Goal: Entertainment & Leisure: Consume media (video, audio)

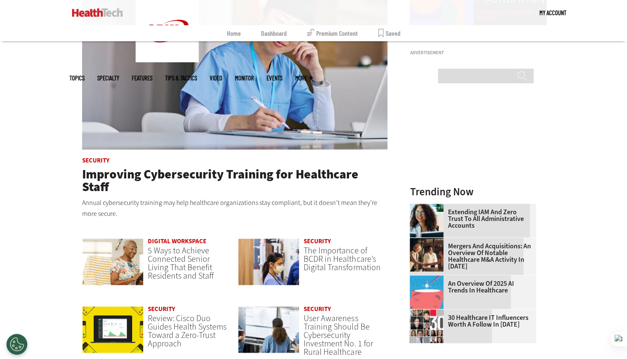
scroll to position [432, 0]
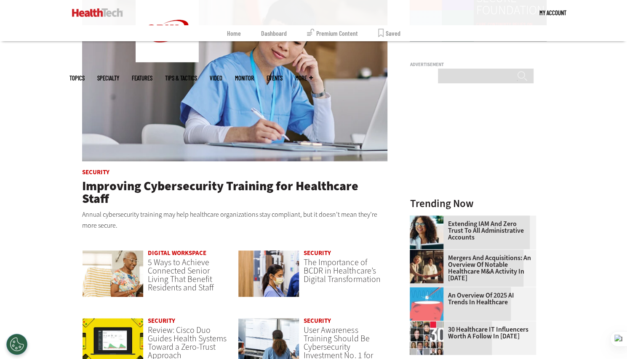
click at [324, 209] on p "Annual cybersecurity training may help healthcare organizations stay compliant,…" at bounding box center [235, 219] width 306 height 21
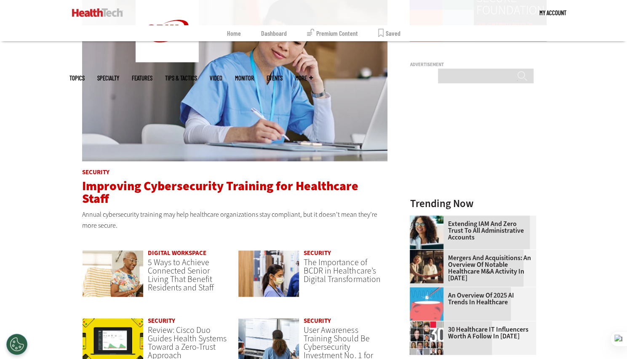
click at [328, 187] on span "Improving Cybersecurity Training for Healthcare Staff" at bounding box center [220, 192] width 276 height 29
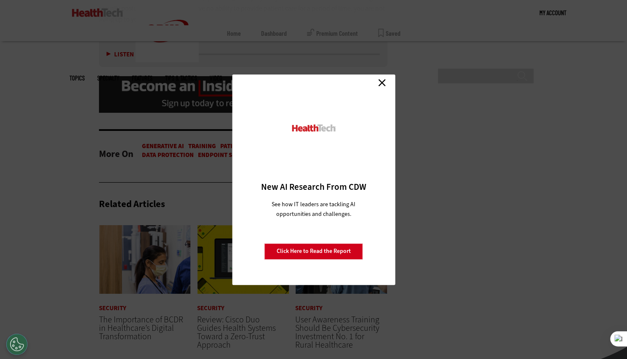
click at [384, 81] on link "Close" at bounding box center [382, 83] width 13 height 13
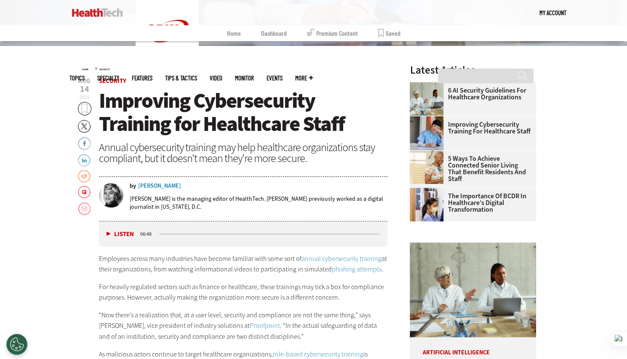
scroll to position [209, 0]
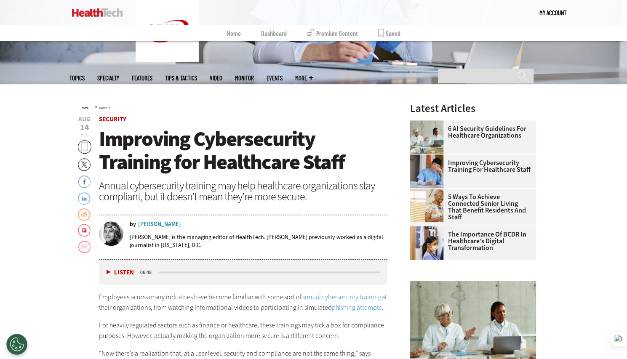
click at [512, 128] on link "6 AI Security Guidelines for Healthcare Organizations" at bounding box center [470, 131] width 121 height 13
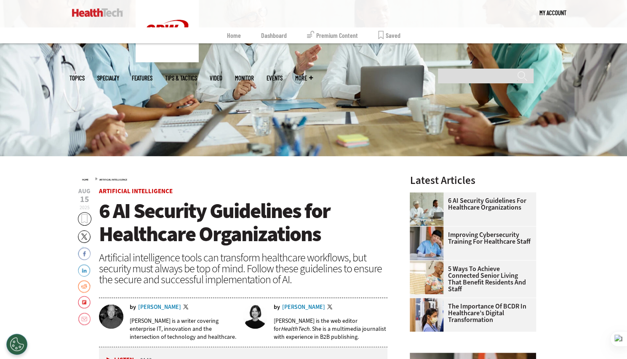
scroll to position [159, 0]
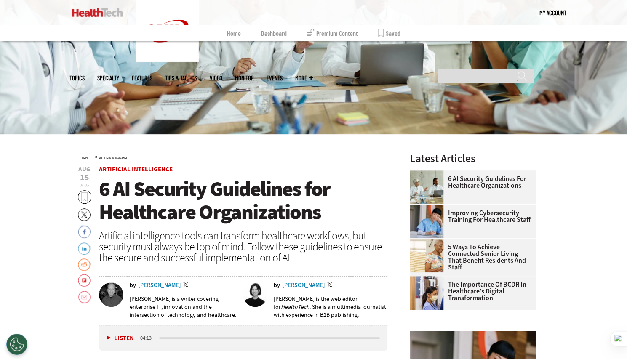
click at [108, 335] on button "Listen" at bounding box center [120, 338] width 27 height 6
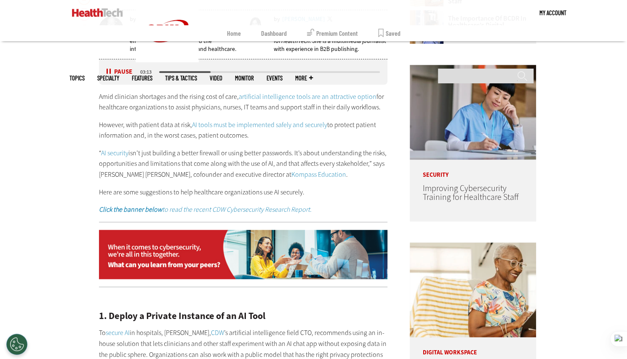
scroll to position [426, 0]
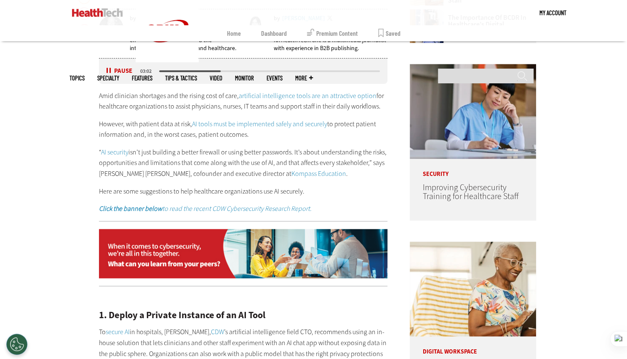
click at [166, 70] on div "media player" at bounding box center [190, 71] width 62 height 2
drag, startPoint x: 165, startPoint y: 70, endPoint x: 152, endPoint y: 71, distance: 13.5
click at [152, 71] on div "Listen Pause 04:03" at bounding box center [243, 71] width 289 height 25
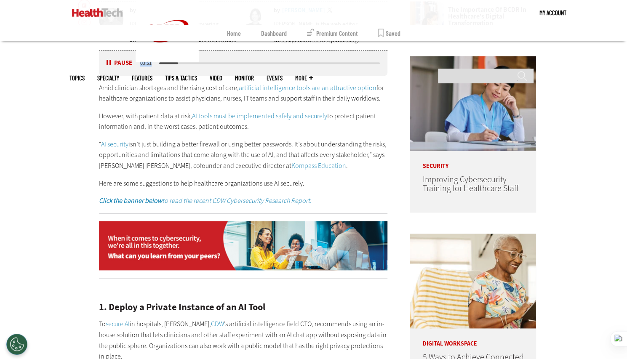
scroll to position [434, 0]
click at [109, 60] on button "Pause" at bounding box center [120, 63] width 26 height 6
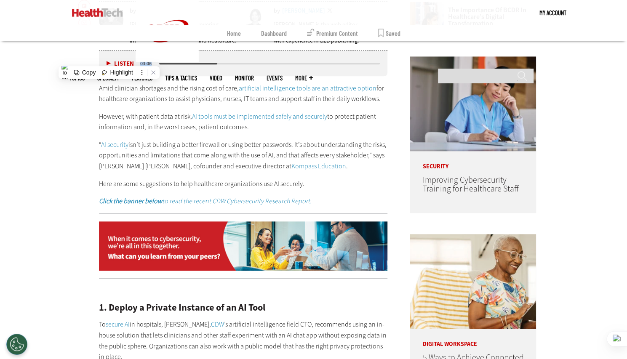
click at [109, 61] on button "Listen" at bounding box center [120, 64] width 27 height 6
click at [109, 60] on button "Pause" at bounding box center [120, 63] width 26 height 6
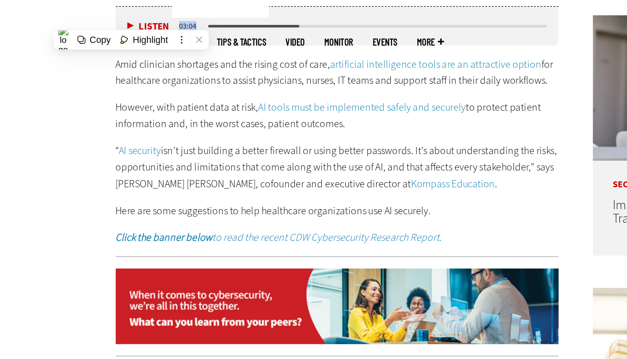
scroll to position [430, 0]
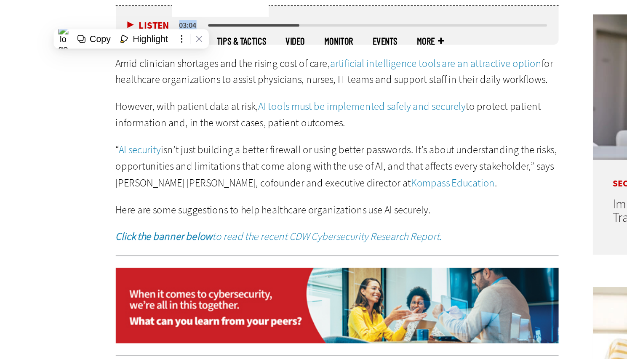
click at [107, 66] on button "Listen" at bounding box center [120, 68] width 27 height 6
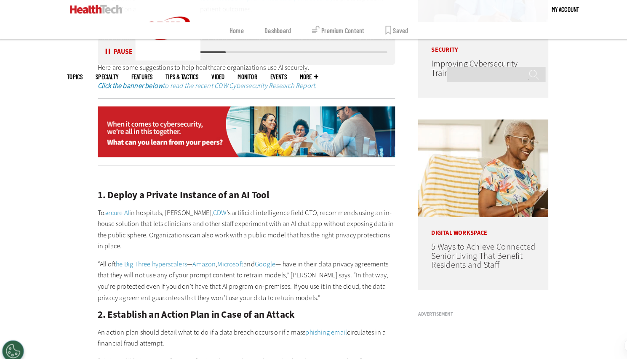
scroll to position [548, 0]
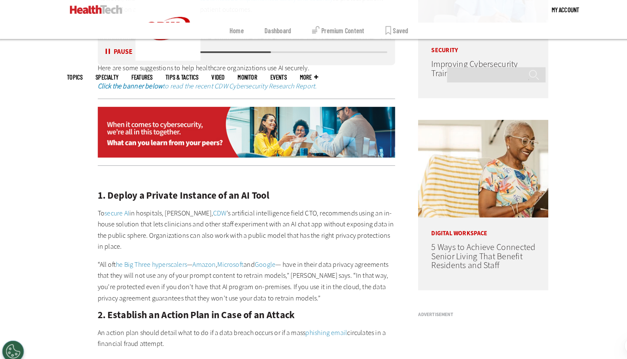
click at [109, 53] on button "Pause" at bounding box center [120, 54] width 26 height 6
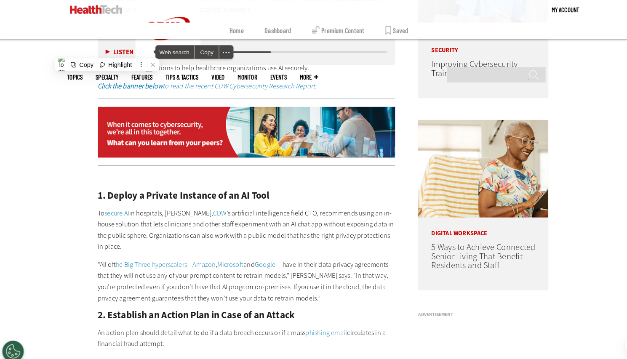
click at [62, 129] on div "Become an Insider Sign up today to receive premium content! Sign Up MENU My Acc…" at bounding box center [313, 366] width 627 height 1828
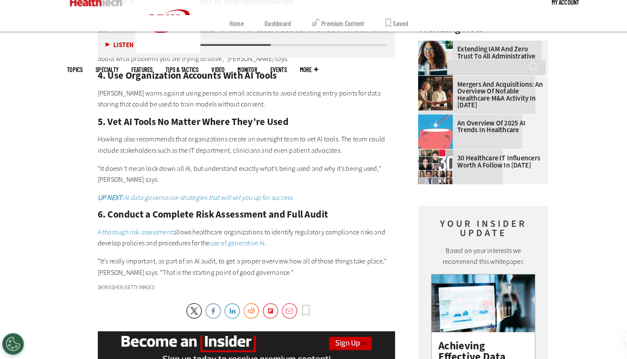
scroll to position [959, 0]
